Goal: Find specific page/section: Find specific page/section

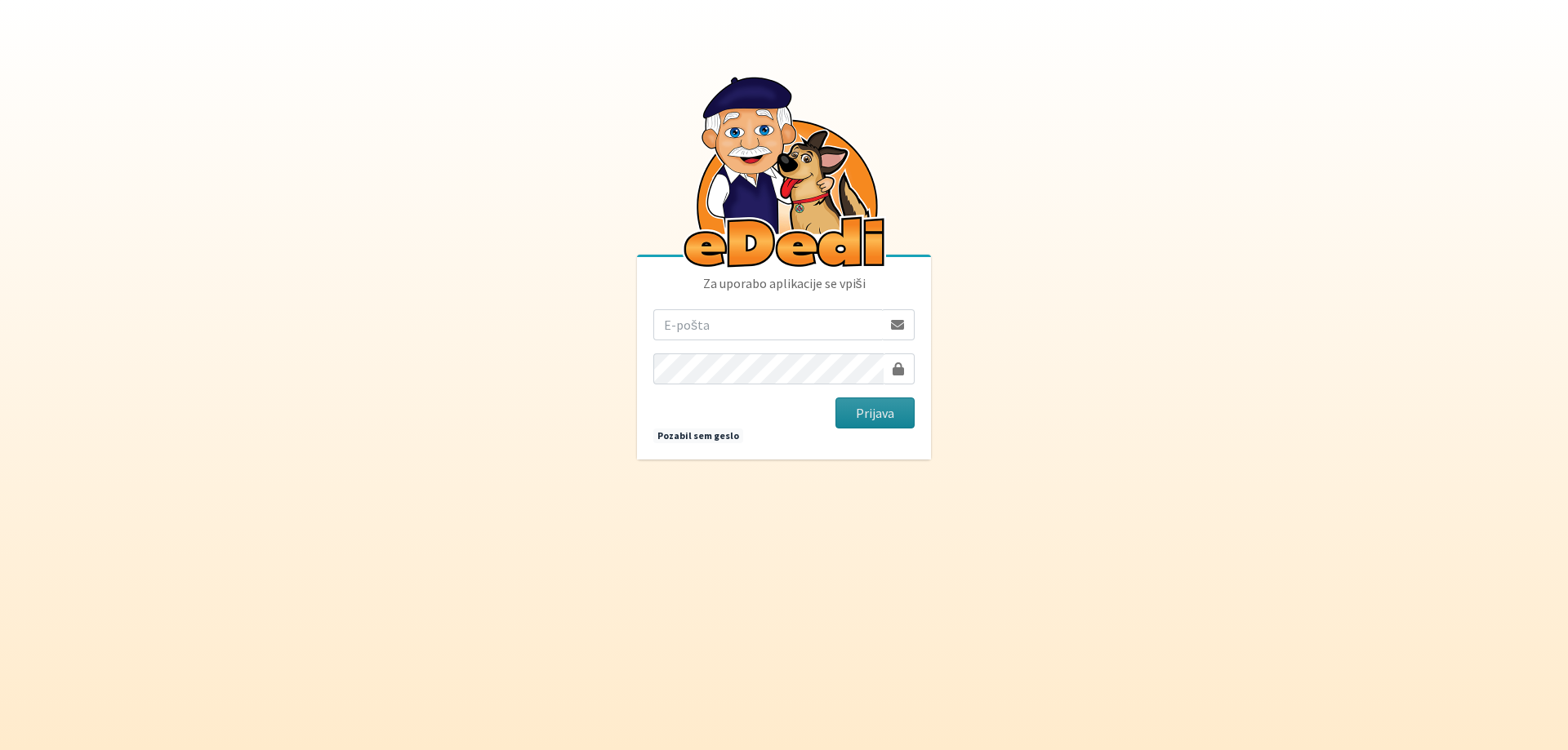
type input "anze.podobnik94@gmail.com"
click at [860, 418] on button "Prijava" at bounding box center [875, 413] width 80 height 31
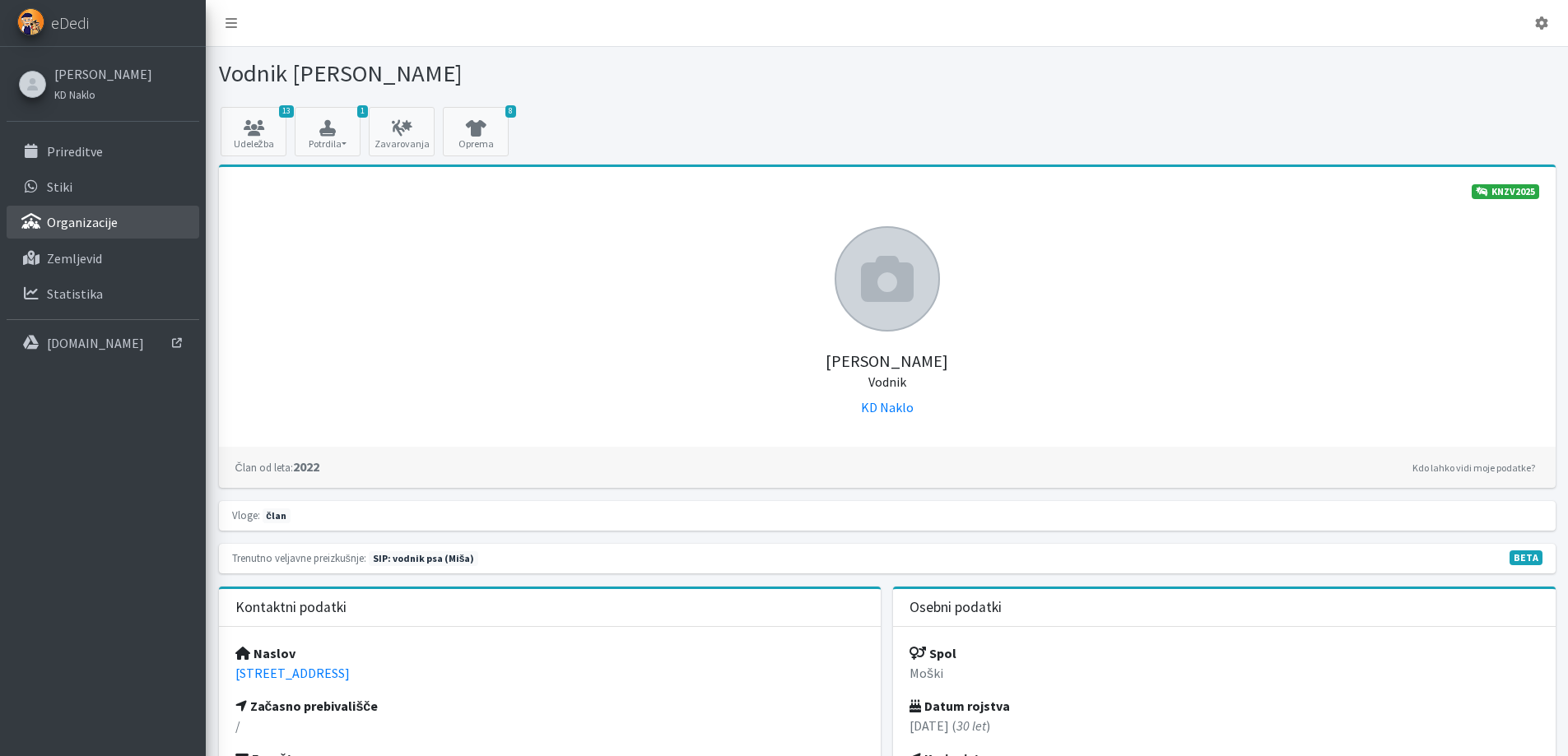
click at [109, 218] on p "Organizacije" at bounding box center [82, 221] width 71 height 16
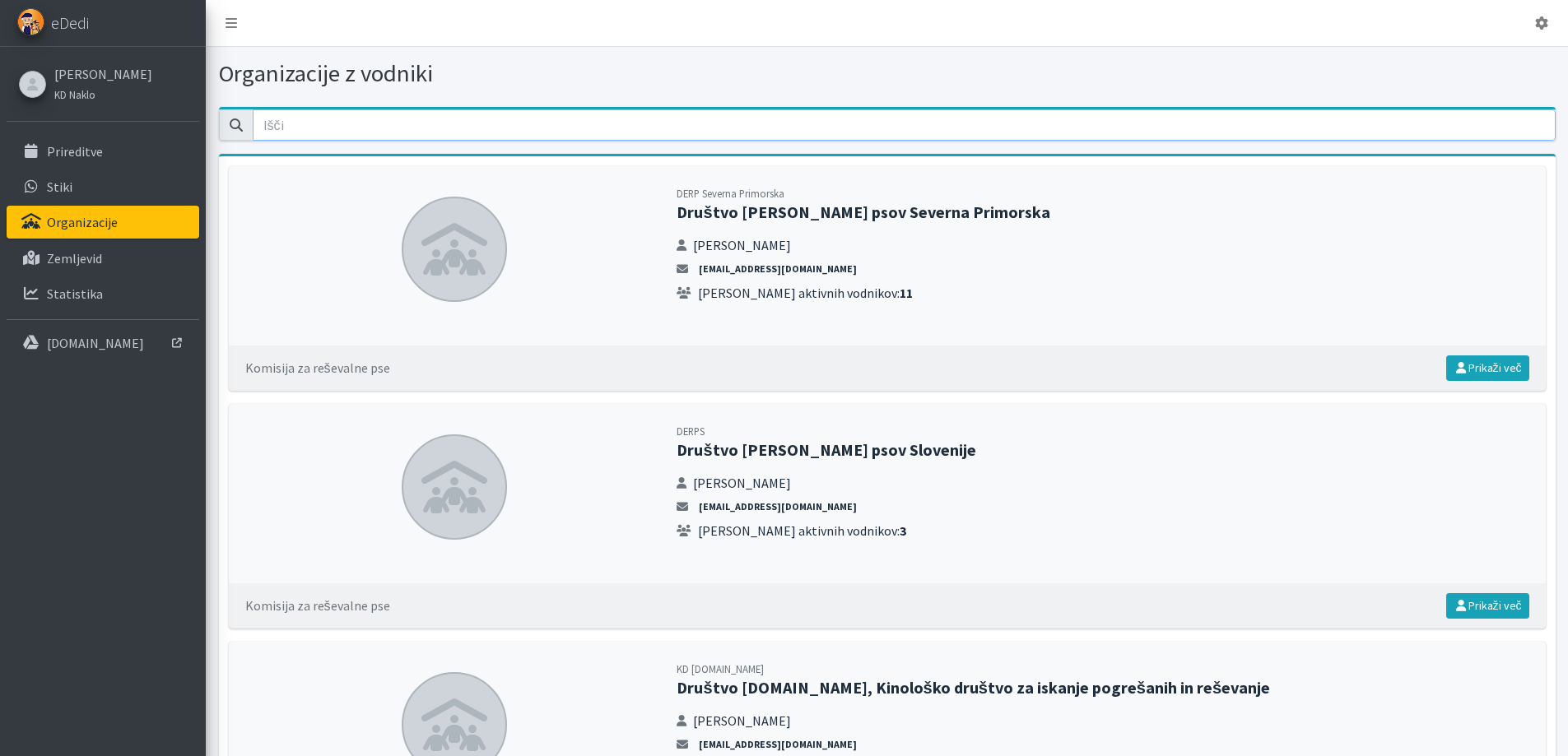
click at [397, 135] on input "email" at bounding box center [903, 125] width 1302 height 31
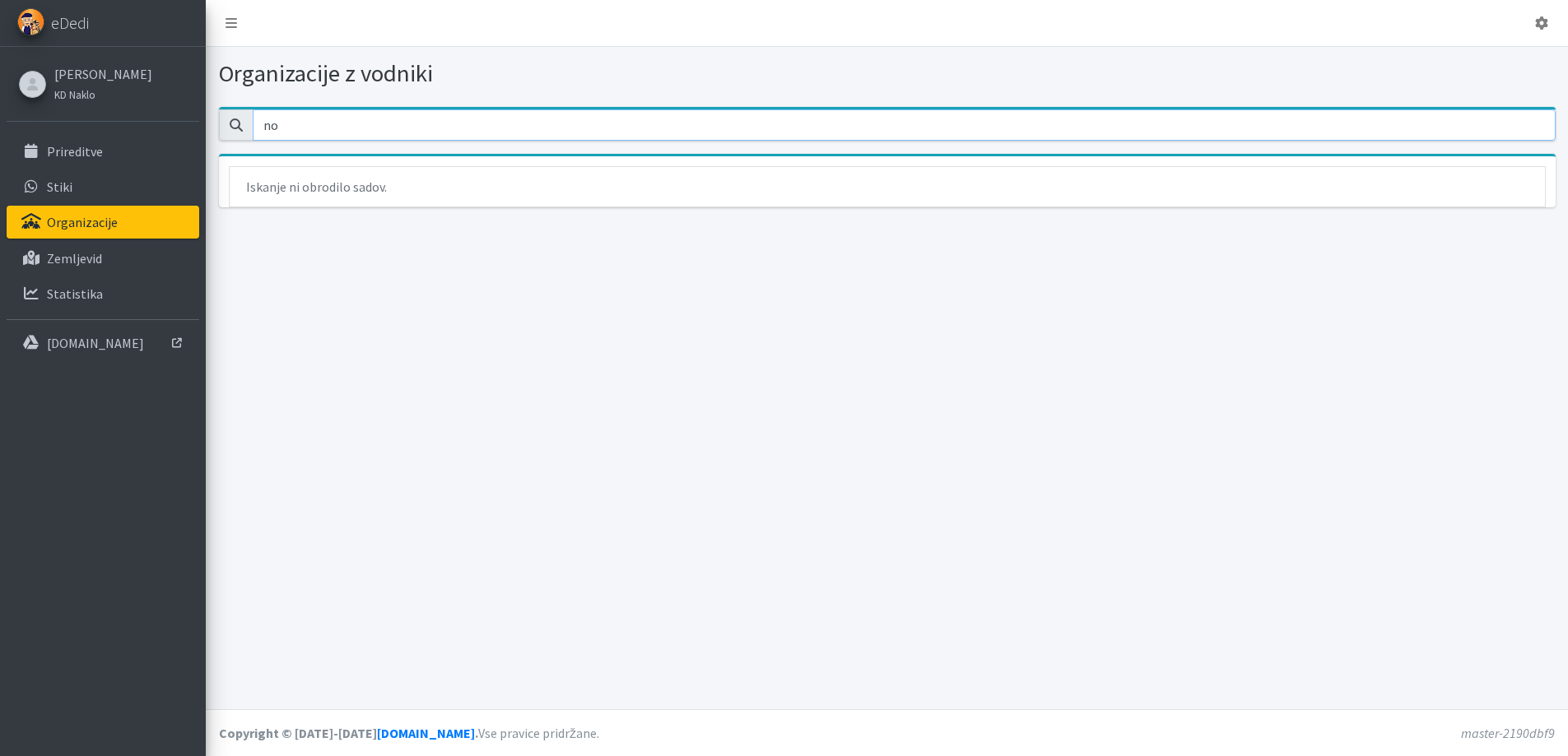
type input "n"
